Goal: Task Accomplishment & Management: Manage account settings

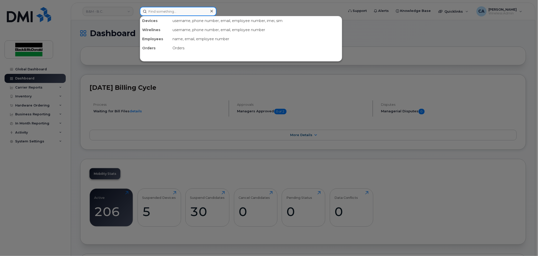
click at [186, 12] on input at bounding box center [178, 11] width 77 height 9
type input "terry balak"
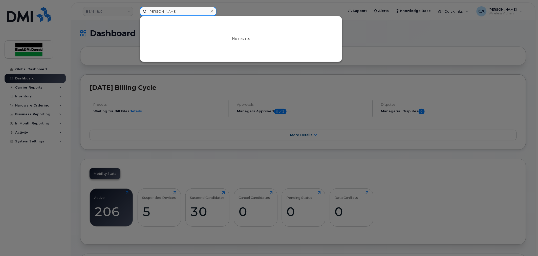
click at [184, 11] on input "terry balak" at bounding box center [178, 11] width 77 height 9
click at [205, 70] on div at bounding box center [269, 128] width 538 height 256
click at [173, 11] on input "terry balak" at bounding box center [178, 11] width 77 height 9
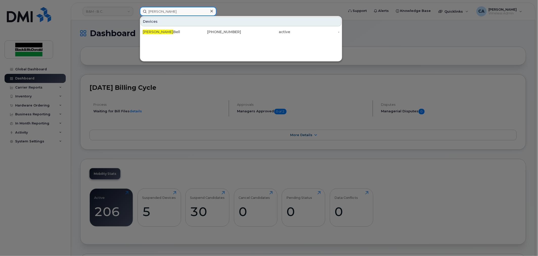
click at [177, 12] on input "terry" at bounding box center [178, 11] width 77 height 9
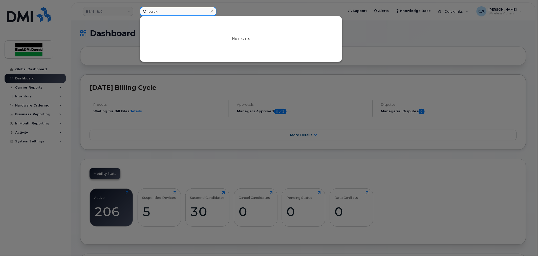
drag, startPoint x: 177, startPoint y: 12, endPoint x: 140, endPoint y: 8, distance: 37.8
click at [140, 8] on div "balak" at bounding box center [178, 11] width 77 height 9
click at [174, 11] on input "3416177362" at bounding box center [178, 11] width 77 height 9
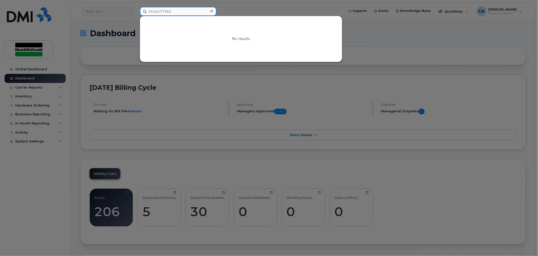
paste input "30344"
click at [134, 66] on div at bounding box center [269, 128] width 538 height 256
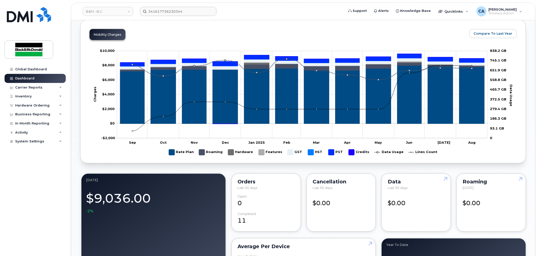
scroll to position [224, 0]
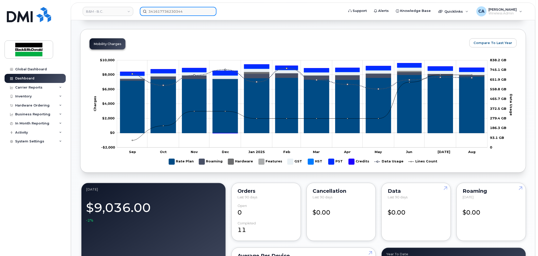
click at [172, 9] on input "341617736230344" at bounding box center [178, 11] width 77 height 9
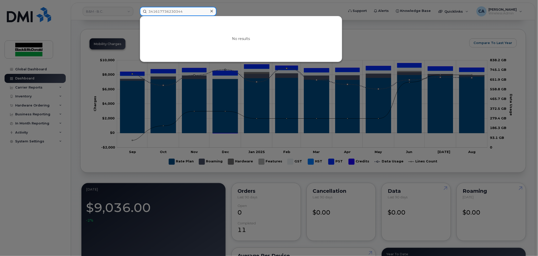
click at [172, 9] on input "341617736230344" at bounding box center [178, 11] width 77 height 9
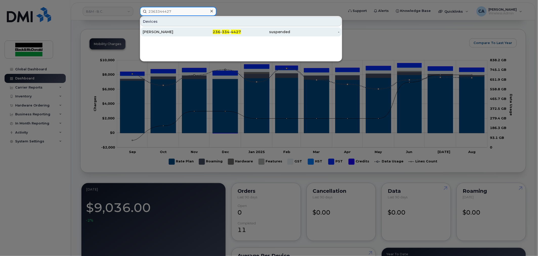
type input "2363344427"
click at [184, 31] on div "[PERSON_NAME]" at bounding box center [167, 31] width 49 height 5
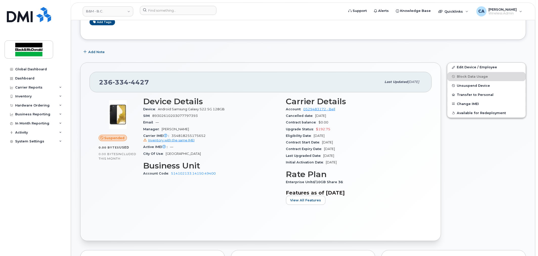
scroll to position [84, 0]
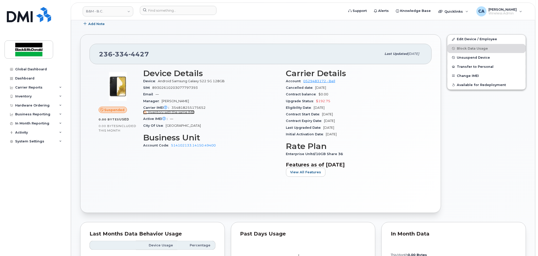
click at [183, 112] on span "Inventory with the same IMEI" at bounding box center [171, 112] width 46 height 4
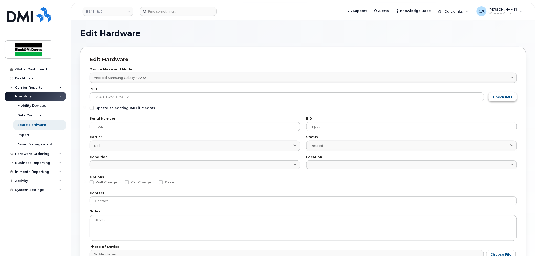
click at [514, 98] on button "Check IMEI" at bounding box center [502, 96] width 28 height 9
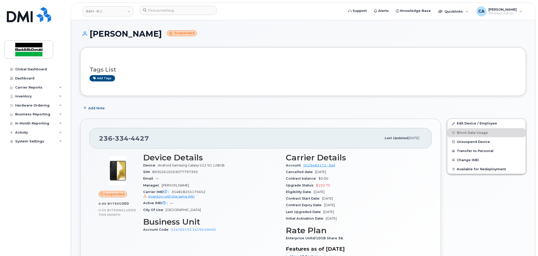
click at [485, 214] on div "Edit Device / Employee Block Data Usage Unsuspend Device Transfer to Personal C…" at bounding box center [486, 208] width 85 height 184
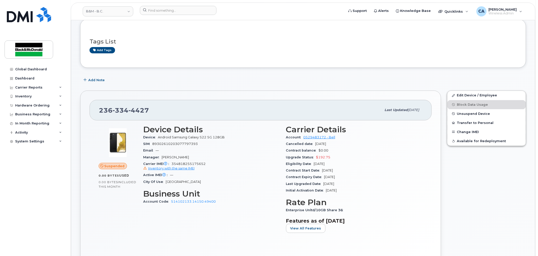
scroll to position [84, 0]
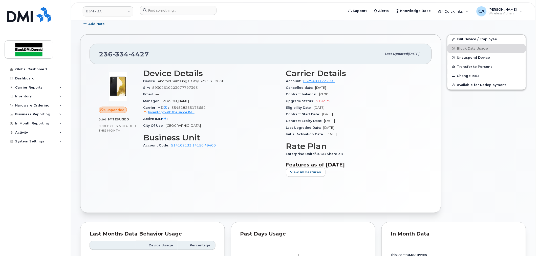
click at [230, 162] on div "Device Details Device Android Samsung Galaxy S22 5G 128GB SIM [TECHNICAL_ID] Em…" at bounding box center [211, 125] width 143 height 118
click at [474, 152] on div "Edit Device / Employee Block Data Usage Unsuspend Device Transfer to Personal C…" at bounding box center [486, 123] width 85 height 184
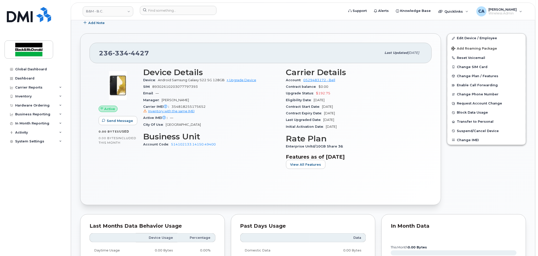
scroll to position [98, 0]
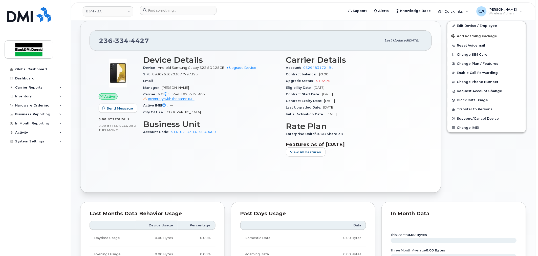
drag, startPoint x: 169, startPoint y: 130, endPoint x: 170, endPoint y: 133, distance: 3.6
click at [170, 133] on span "Account Code" at bounding box center [157, 132] width 28 height 4
drag, startPoint x: 170, startPoint y: 135, endPoint x: 179, endPoint y: 132, distance: 9.8
click at [179, 132] on div "Account Code 514102133.14150.49400" at bounding box center [211, 132] width 137 height 7
click at [180, 139] on div "Device Details Device Android Samsung Galaxy S22 5G 128GB + Upgrade Device SIM …" at bounding box center [211, 107] width 143 height 111
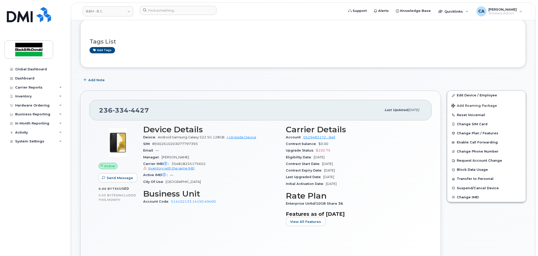
scroll to position [84, 0]
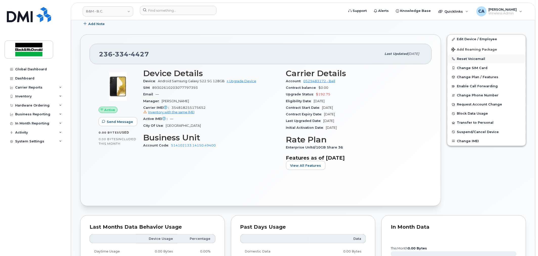
click at [465, 59] on button "Reset Voicemail" at bounding box center [486, 58] width 78 height 9
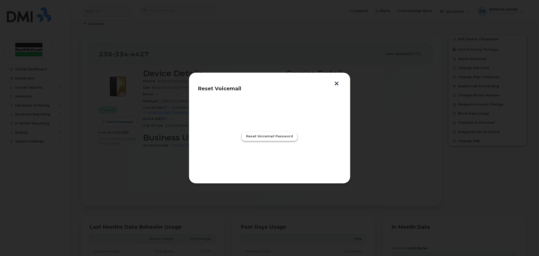
click at [267, 136] on span "Reset Voicemail Password" at bounding box center [269, 136] width 47 height 5
click at [269, 158] on span "Close" at bounding box center [270, 158] width 10 height 5
